Goal: Task Accomplishment & Management: Manage account settings

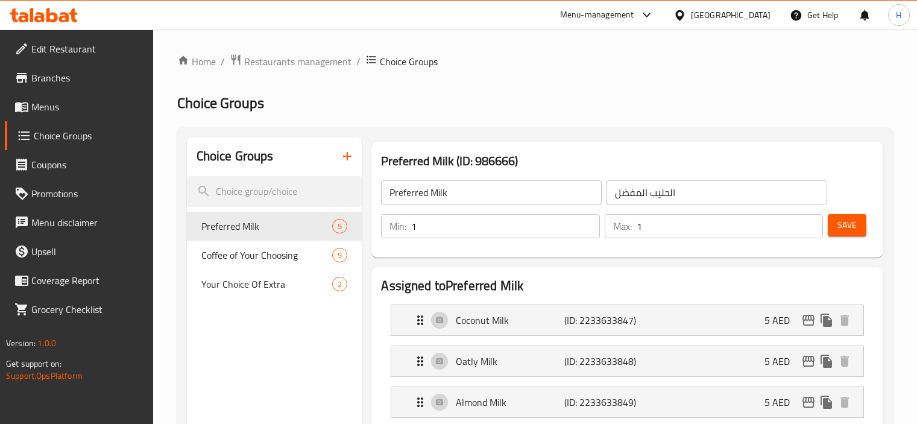
scroll to position [563, 0]
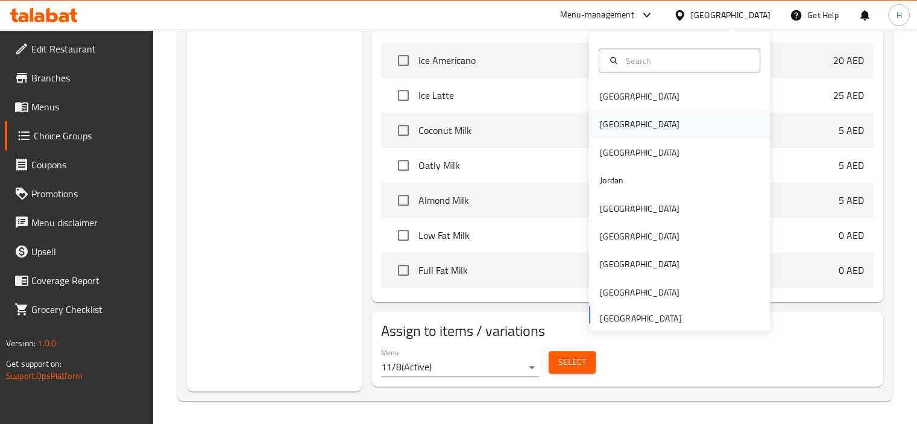
click at [607, 126] on div "[GEOGRAPHIC_DATA]" at bounding box center [640, 124] width 80 height 13
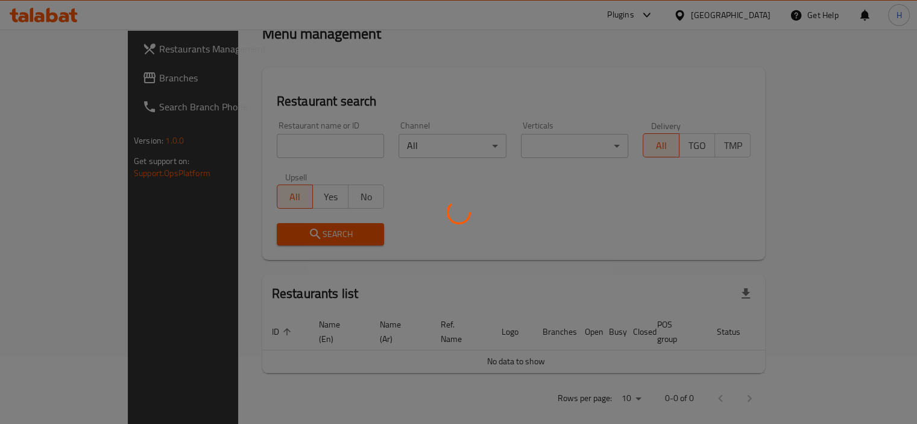
scroll to position [470, 0]
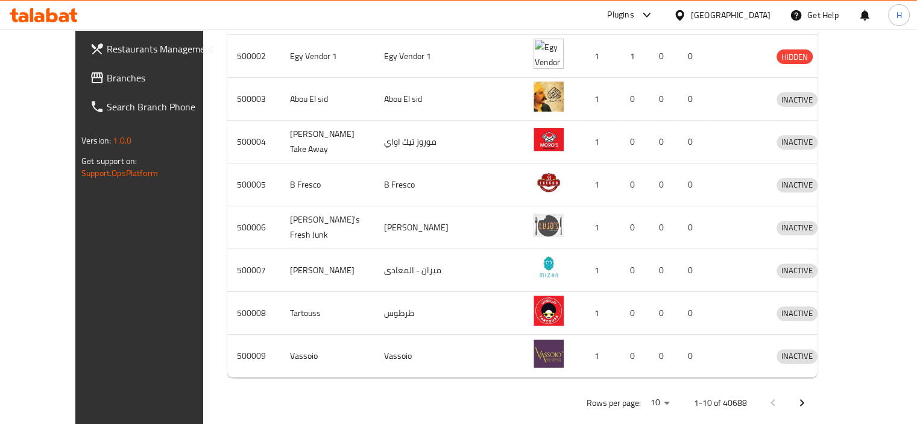
click at [107, 77] on span "Branches" at bounding box center [163, 78] width 112 height 14
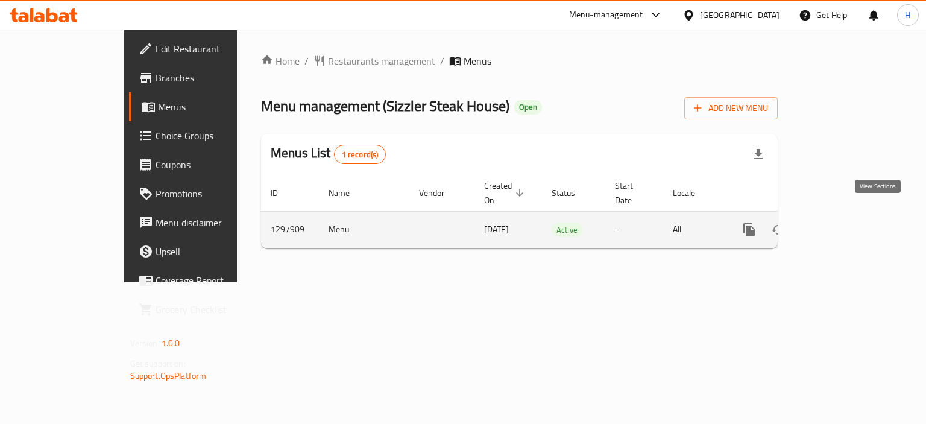
click at [844, 223] on icon "enhanced table" at bounding box center [836, 230] width 14 height 14
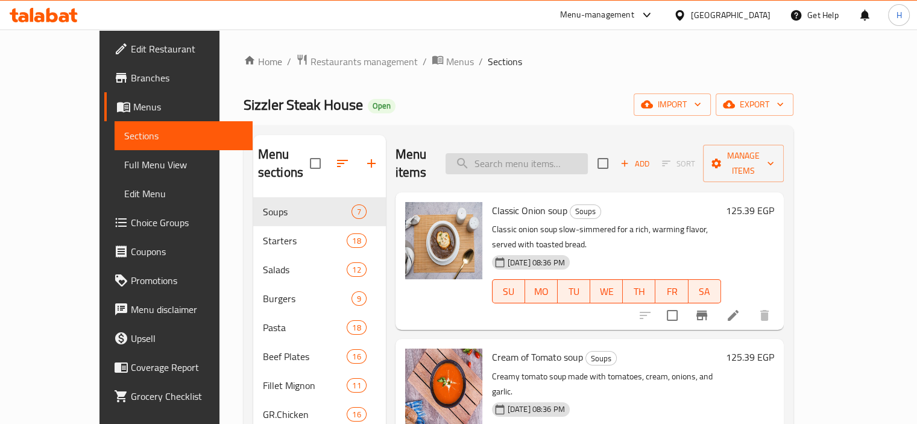
click at [557, 156] on input "search" at bounding box center [517, 163] width 142 height 21
paste input "Monterey Chicken"
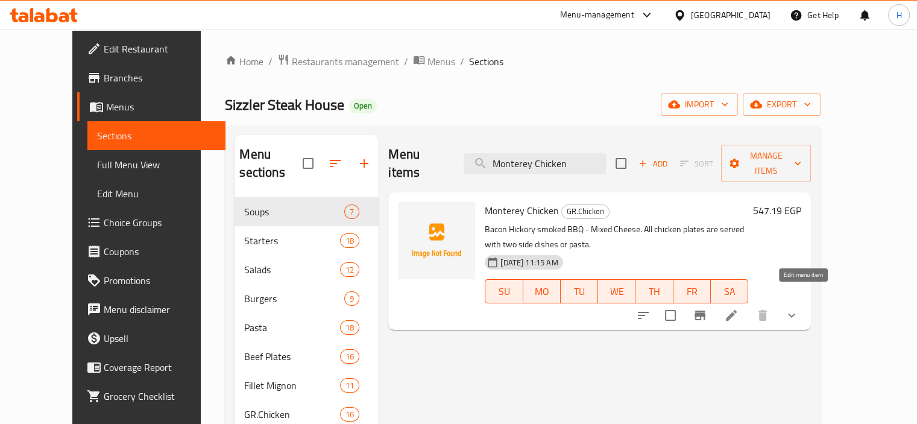
type input "Monterey Chicken"
click at [739, 308] on icon at bounding box center [731, 315] width 14 height 14
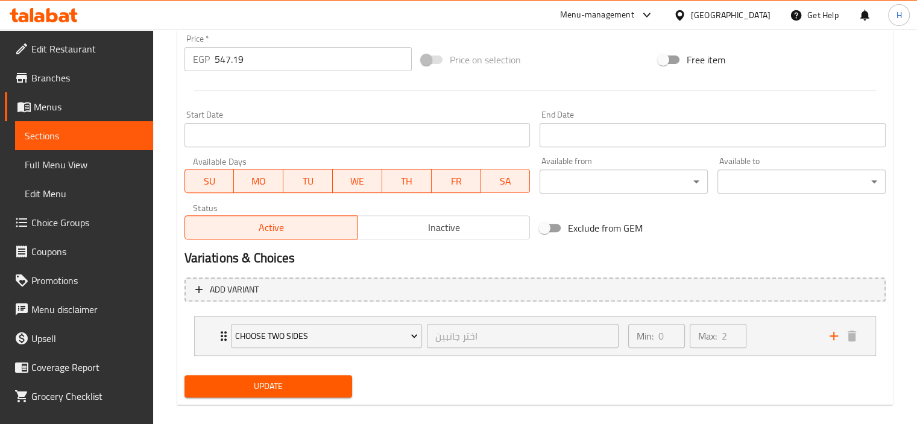
scroll to position [447, 0]
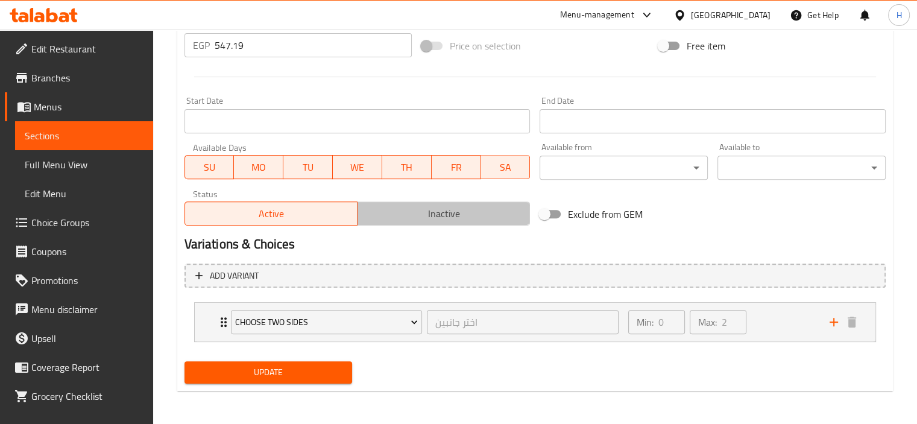
click at [420, 213] on span "Inactive" at bounding box center [443, 213] width 163 height 17
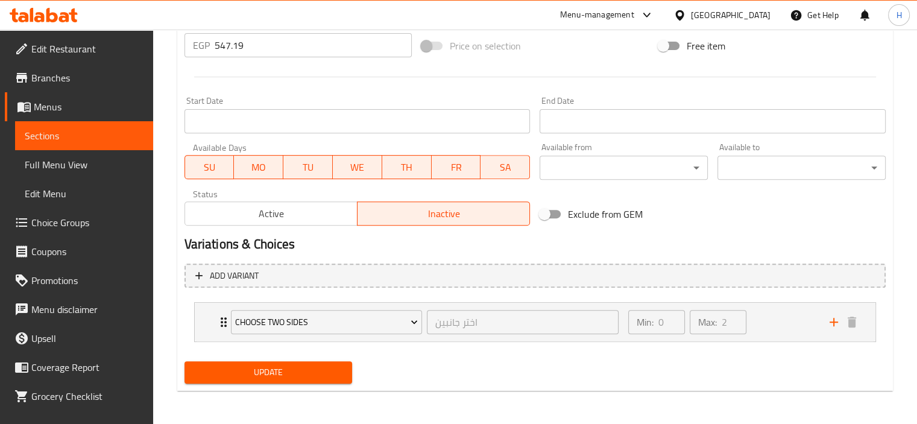
click at [289, 376] on span "Update" at bounding box center [268, 372] width 149 height 15
